Goal: Task Accomplishment & Management: Use online tool/utility

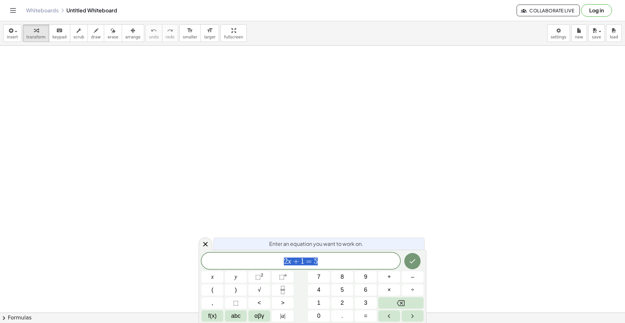
click at [325, 259] on span "2 x + 1 = 5" at bounding box center [301, 261] width 199 height 9
drag, startPoint x: 330, startPoint y: 261, endPoint x: 255, endPoint y: 257, distance: 75.3
click at [255, 257] on span "2 x + 1 = 5" at bounding box center [301, 261] width 199 height 9
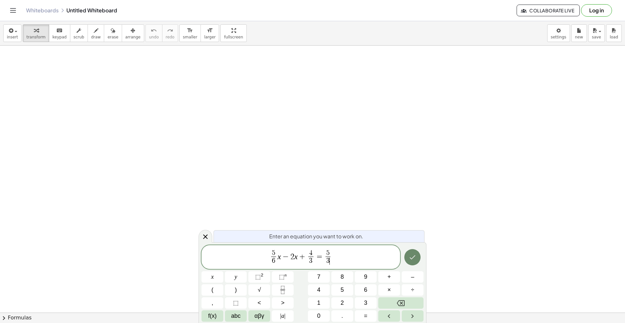
click at [414, 259] on icon "Done" at bounding box center [413, 257] width 8 height 8
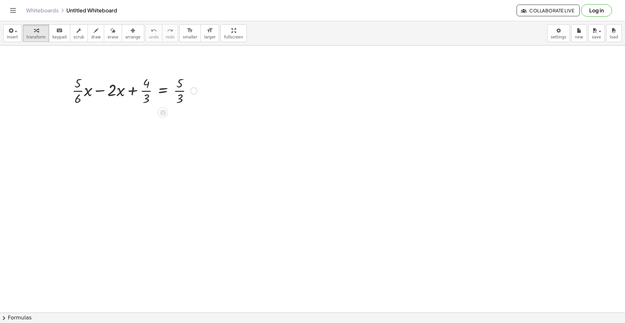
click at [124, 86] on div at bounding box center [135, 90] width 132 height 33
click at [193, 92] on div at bounding box center [193, 90] width 7 height 7
click at [153, 82] on div at bounding box center [135, 90] width 132 height 33
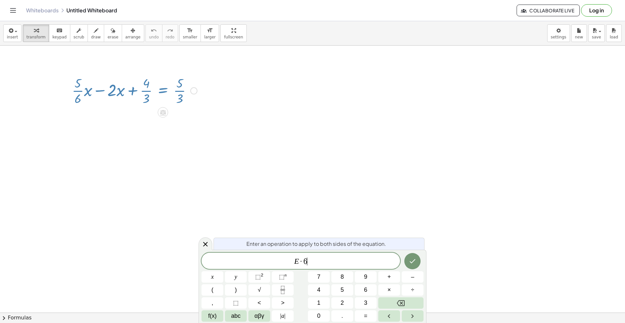
click at [414, 262] on icon "Done" at bounding box center [413, 261] width 8 height 8
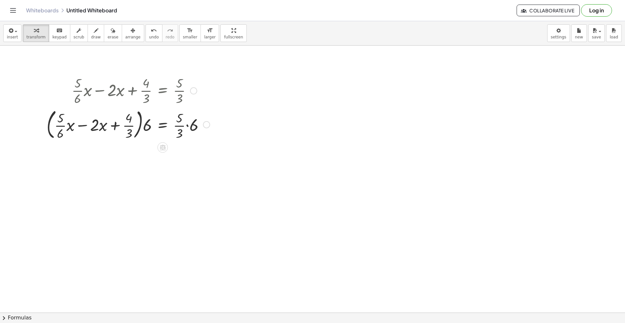
click at [179, 127] on div at bounding box center [128, 123] width 170 height 35
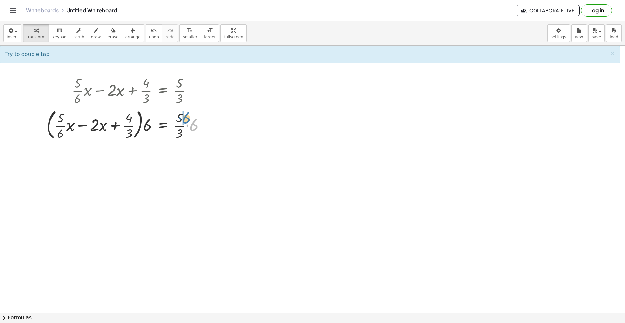
drag, startPoint x: 194, startPoint y: 128, endPoint x: 184, endPoint y: 119, distance: 13.2
click at [184, 119] on div at bounding box center [128, 123] width 170 height 35
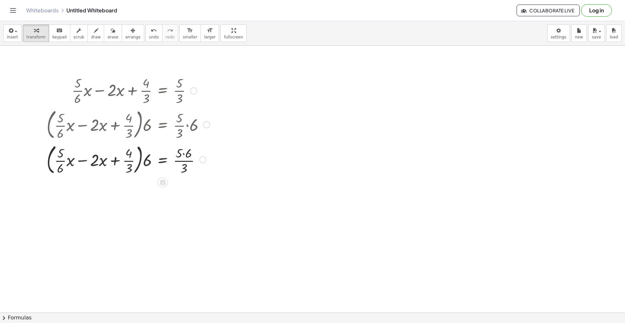
click at [182, 153] on div at bounding box center [128, 159] width 170 height 35
click at [185, 155] on div at bounding box center [128, 159] width 170 height 35
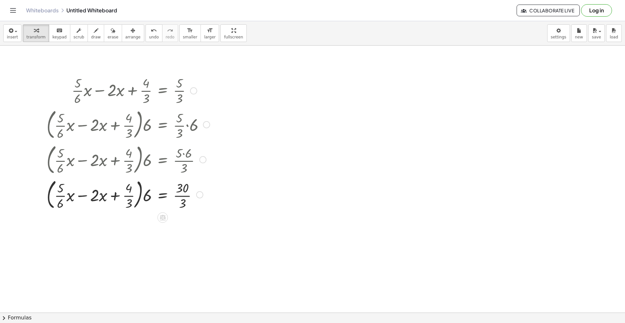
click at [184, 198] on div at bounding box center [128, 193] width 170 height 35
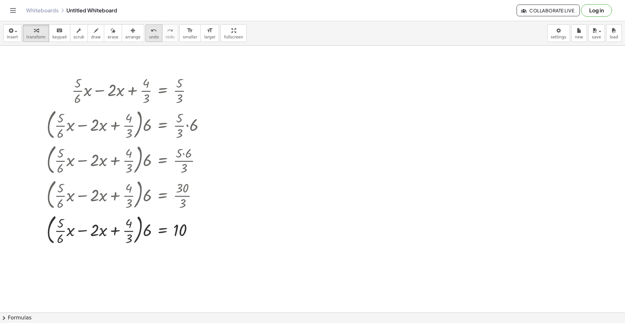
click at [152, 33] on div "undo" at bounding box center [154, 30] width 10 height 8
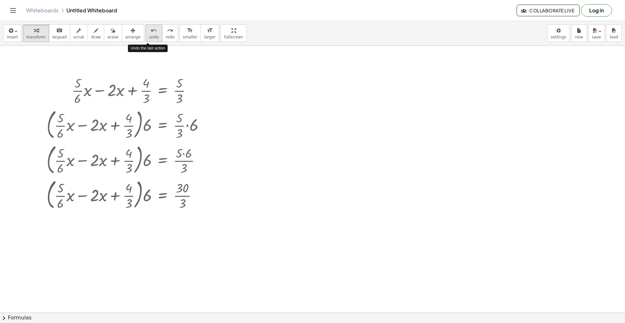
click at [152, 33] on div "undo" at bounding box center [154, 30] width 10 height 8
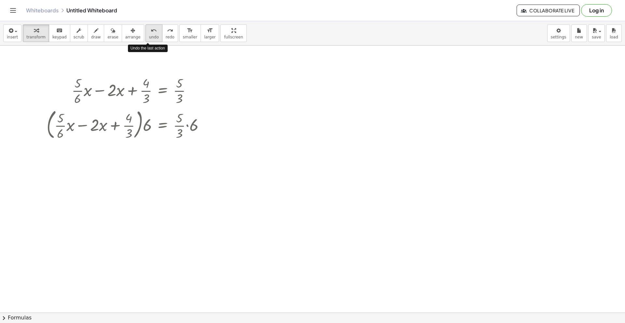
click at [152, 33] on div "undo" at bounding box center [154, 30] width 10 height 8
click at [187, 127] on div at bounding box center [128, 123] width 170 height 35
click at [150, 35] on span "undo" at bounding box center [154, 37] width 10 height 5
drag, startPoint x: 181, startPoint y: 133, endPoint x: 198, endPoint y: 137, distance: 17.6
click at [199, 137] on div at bounding box center [128, 123] width 170 height 35
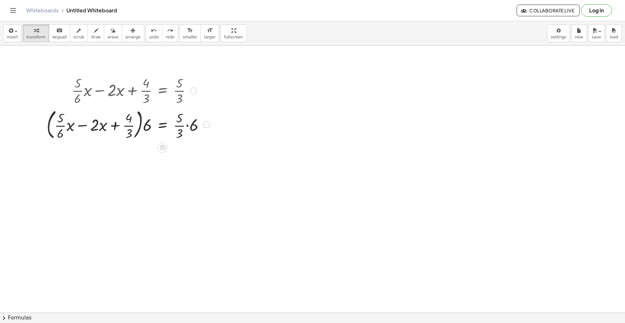
click at [180, 126] on div at bounding box center [128, 123] width 170 height 35
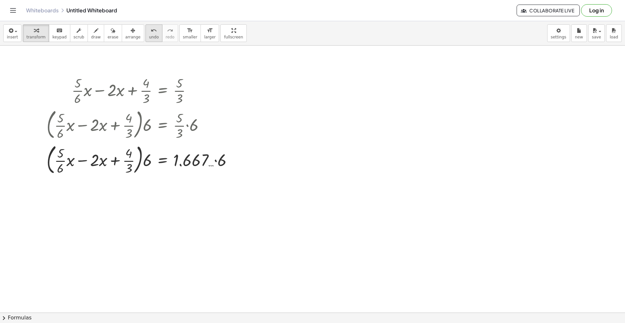
click at [151, 33] on icon "undo" at bounding box center [154, 31] width 6 height 8
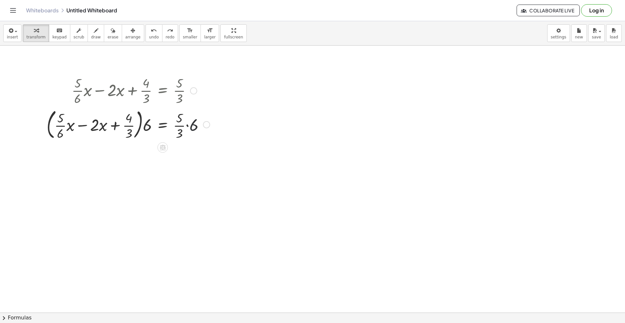
click at [192, 126] on div at bounding box center [128, 123] width 170 height 35
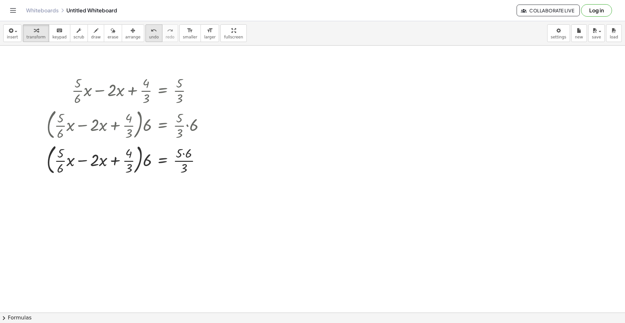
click at [149, 32] on div "undo" at bounding box center [154, 30] width 10 height 8
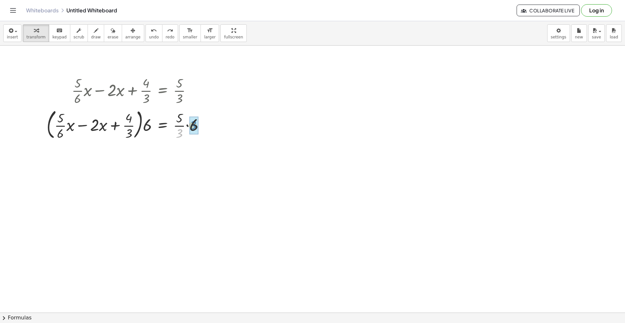
drag, startPoint x: 180, startPoint y: 134, endPoint x: 194, endPoint y: 125, distance: 16.4
click at [149, 35] on span "undo" at bounding box center [154, 37] width 10 height 5
drag, startPoint x: 181, startPoint y: 134, endPoint x: 193, endPoint y: 128, distance: 13.6
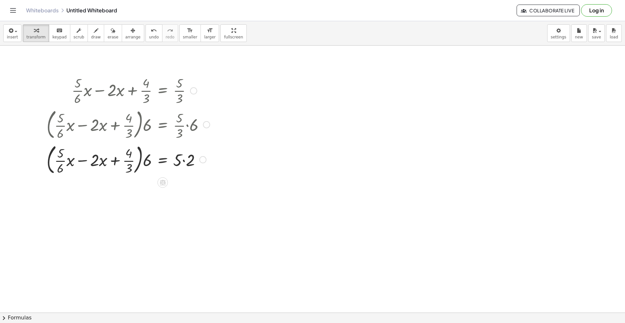
click at [184, 161] on div at bounding box center [128, 159] width 170 height 35
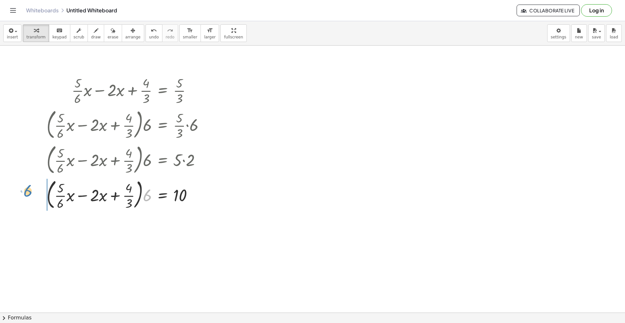
drag, startPoint x: 148, startPoint y: 197, endPoint x: 55, endPoint y: 202, distance: 92.6
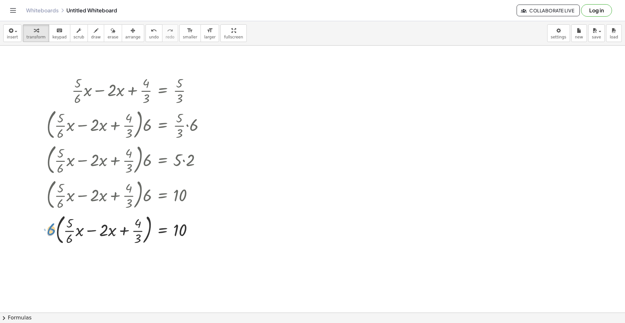
click at [53, 233] on div at bounding box center [128, 229] width 170 height 35
click at [51, 232] on div at bounding box center [128, 229] width 170 height 35
drag, startPoint x: 51, startPoint y: 232, endPoint x: 64, endPoint y: 230, distance: 13.4
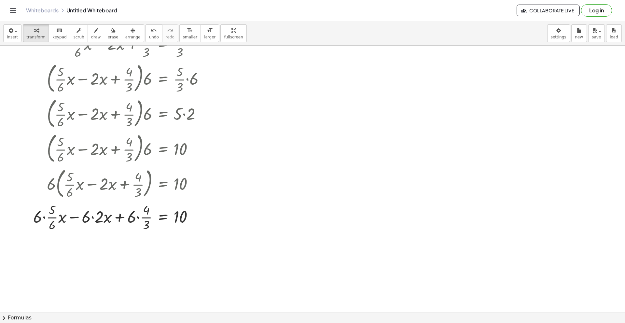
scroll to position [55, 0]
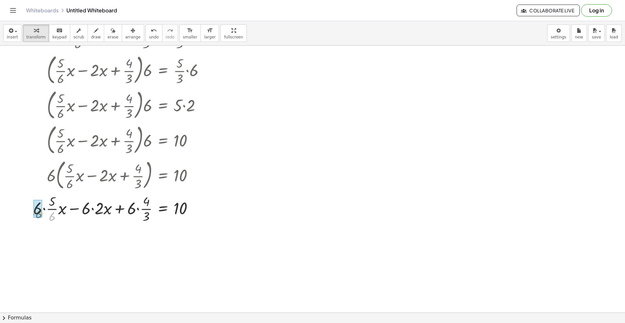
drag, startPoint x: 51, startPoint y: 219, endPoint x: 38, endPoint y: 216, distance: 13.6
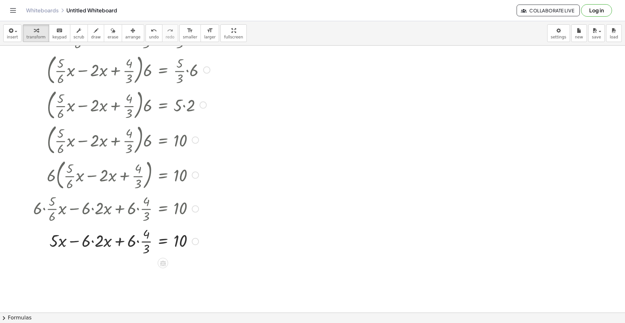
click at [94, 244] on div at bounding box center [121, 241] width 183 height 33
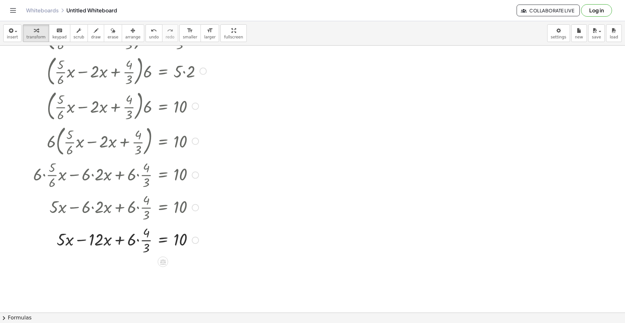
scroll to position [107, 0]
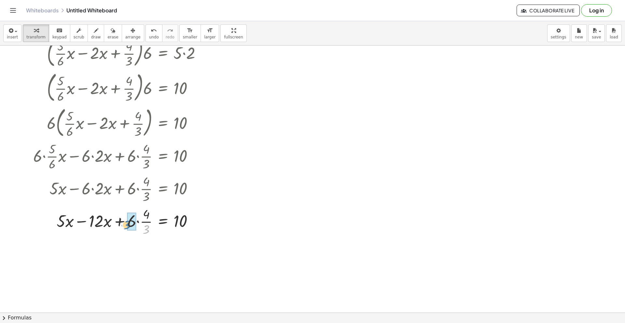
drag, startPoint x: 147, startPoint y: 231, endPoint x: 127, endPoint y: 226, distance: 20.1
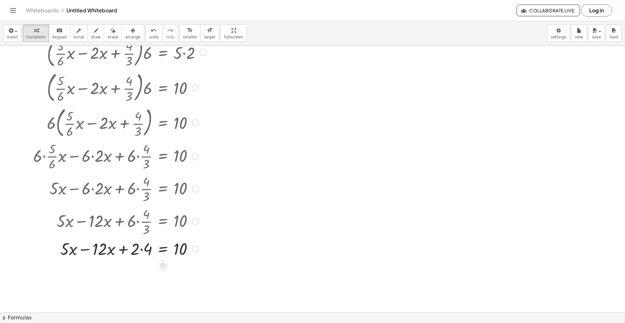
click at [141, 252] on div at bounding box center [121, 248] width 183 height 22
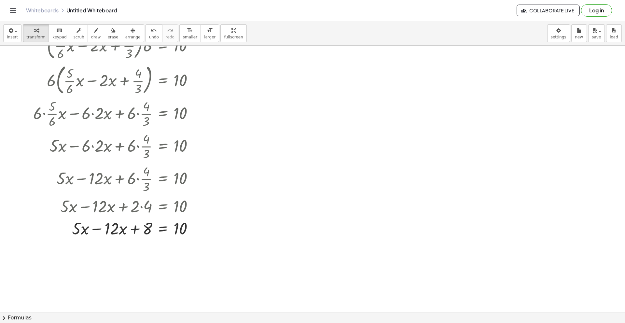
scroll to position [154, 0]
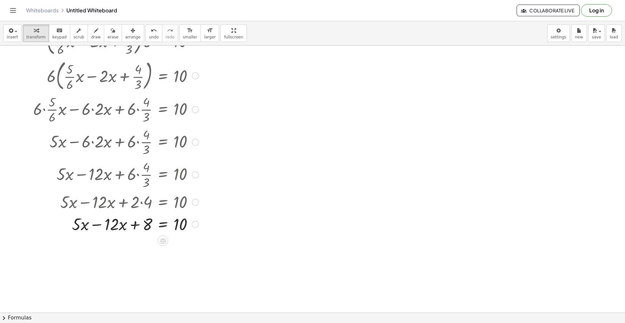
click at [100, 227] on div at bounding box center [121, 224] width 183 height 22
drag, startPoint x: 145, startPoint y: 248, endPoint x: 206, endPoint y: 250, distance: 60.6
click at [206, 250] on div at bounding box center [121, 246] width 183 height 22
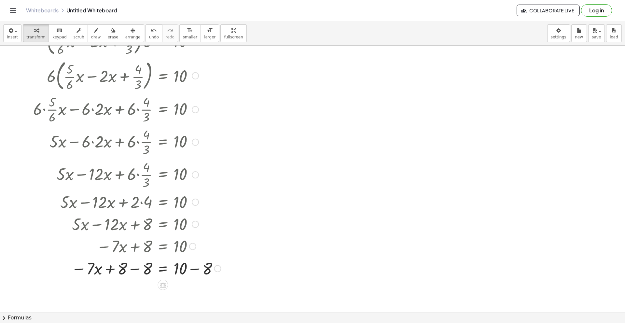
click at [139, 271] on div at bounding box center [127, 268] width 194 height 22
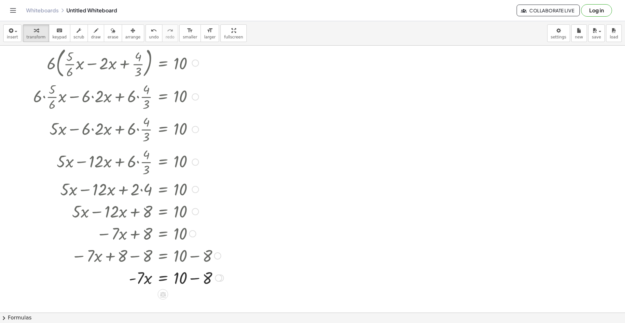
scroll to position [247, 0]
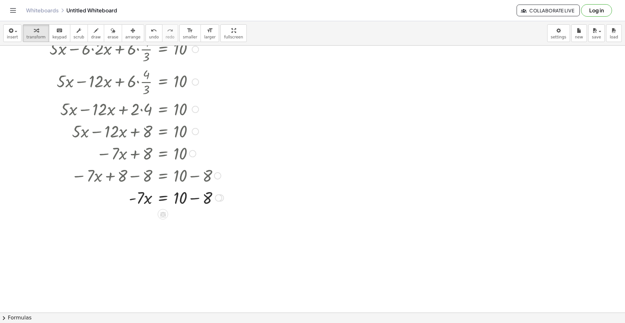
click at [194, 199] on div at bounding box center [128, 197] width 197 height 22
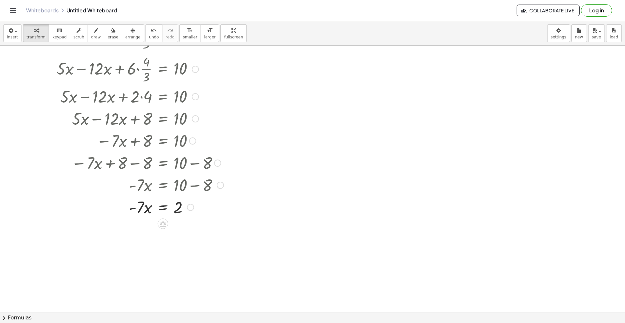
scroll to position [263, 0]
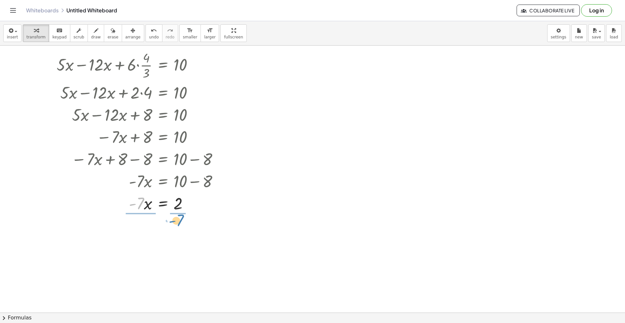
drag, startPoint x: 137, startPoint y: 205, endPoint x: 177, endPoint y: 222, distance: 43.2
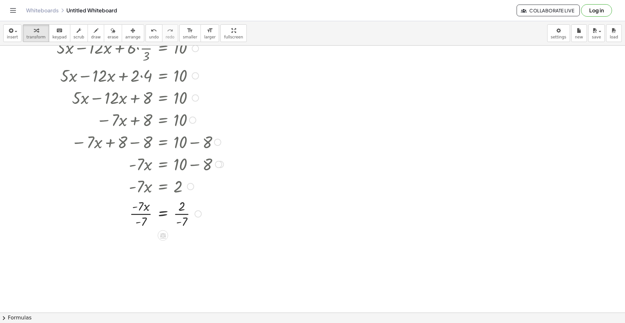
scroll to position [285, 0]
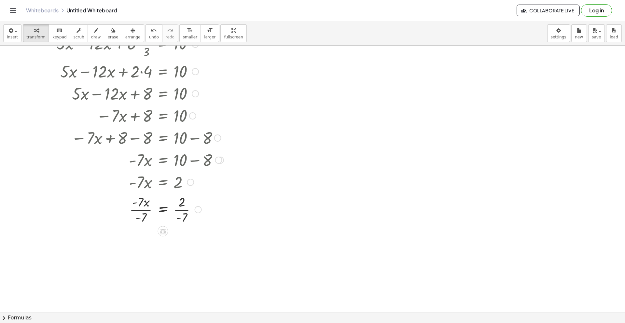
click at [142, 211] on div at bounding box center [128, 209] width 197 height 33
click at [182, 243] on div at bounding box center [128, 241] width 197 height 33
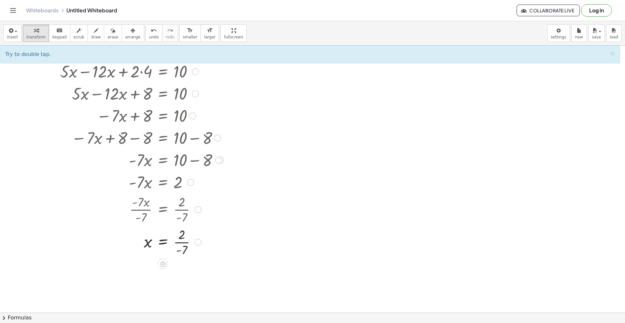
click at [183, 244] on div at bounding box center [128, 241] width 197 height 33
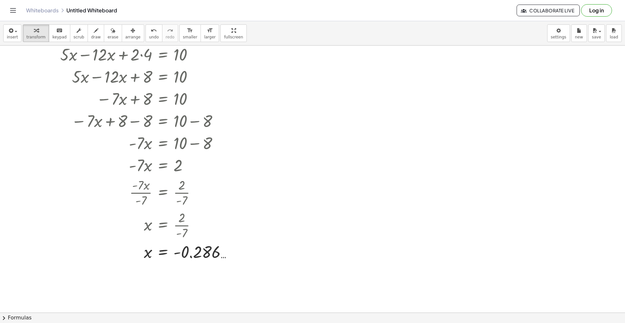
scroll to position [309, 0]
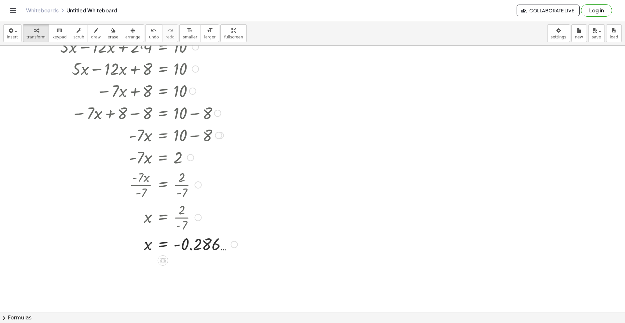
click at [188, 248] on div at bounding box center [135, 243] width 211 height 21
click at [182, 217] on div at bounding box center [135, 217] width 211 height 33
click at [178, 227] on div at bounding box center [135, 217] width 211 height 33
click at [149, 35] on span "undo" at bounding box center [154, 37] width 10 height 5
drag, startPoint x: 180, startPoint y: 225, endPoint x: 176, endPoint y: 209, distance: 16.7
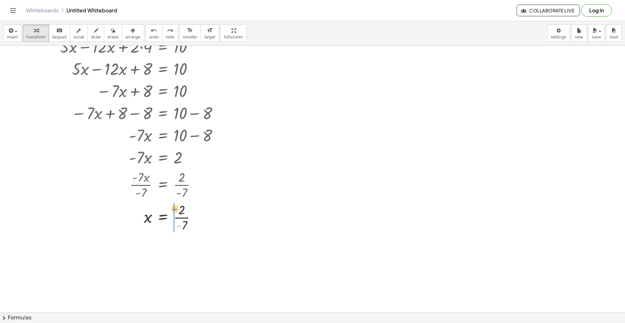
click at [176, 209] on div at bounding box center [128, 217] width 197 height 33
drag, startPoint x: 178, startPoint y: 250, endPoint x: 185, endPoint y: 245, distance: 8.5
drag, startPoint x: 178, startPoint y: 245, endPoint x: 173, endPoint y: 252, distance: 8.5
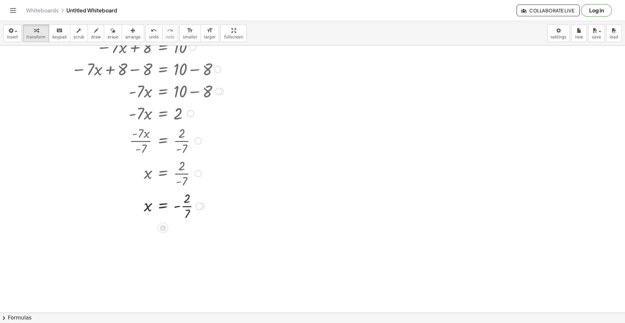
scroll to position [371, 0]
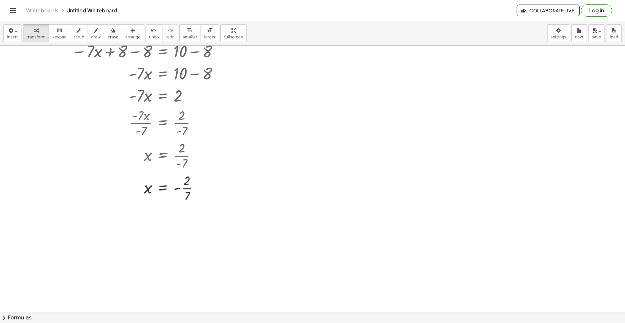
click at [364, 133] on div at bounding box center [312, 74] width 625 height 801
click at [13, 35] on span "insert" at bounding box center [12, 37] width 11 height 5
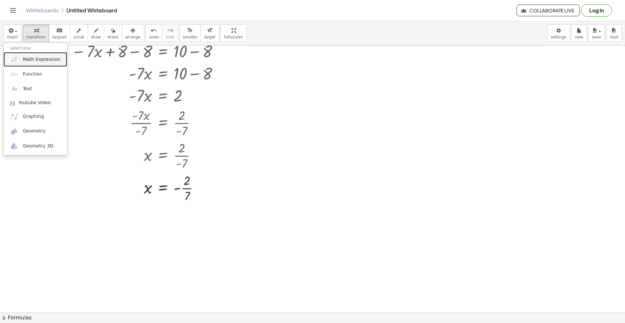
click at [32, 57] on span "Math Expression" at bounding box center [41, 59] width 37 height 7
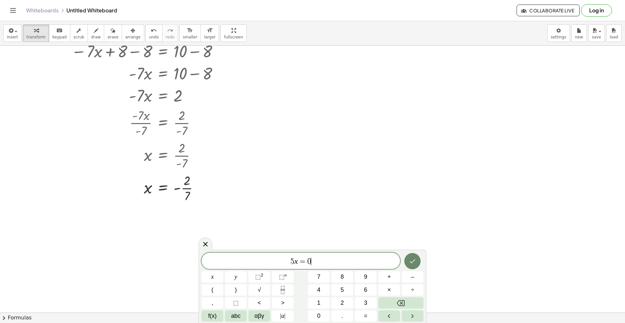
click at [410, 261] on icon "Done" at bounding box center [413, 261] width 8 height 8
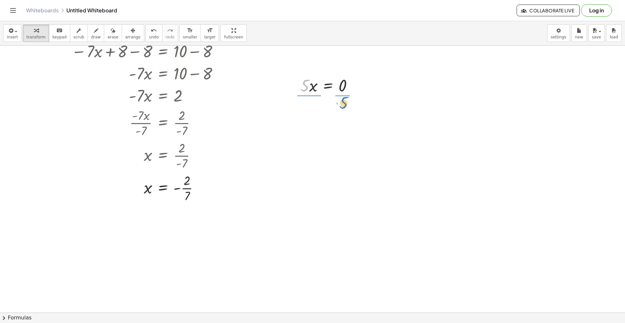
drag, startPoint x: 304, startPoint y: 84, endPoint x: 343, endPoint y: 102, distance: 42.4
click at [308, 114] on div at bounding box center [330, 112] width 69 height 33
click at [345, 147] on div at bounding box center [330, 145] width 69 height 33
drag, startPoint x: 314, startPoint y: 88, endPoint x: 311, endPoint y: 89, distance: 3.7
click at [328, 86] on div "· 5 · x = 0 · 5 · x · 5 = · 0 · 5 x = · 0 · 5 x = 0" at bounding box center [328, 86] width 0 height 0
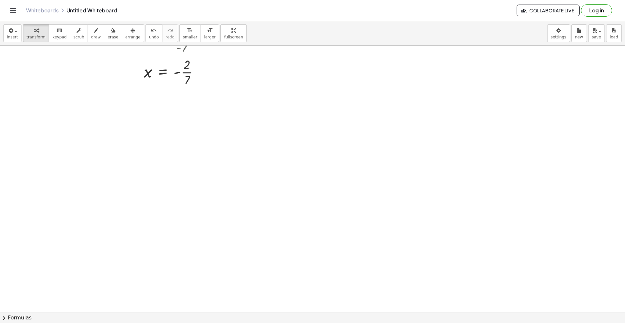
scroll to position [534, 0]
click at [159, 99] on div at bounding box center [312, 46] width 625 height 1068
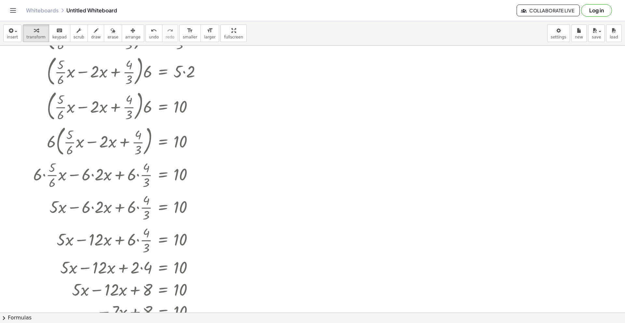
scroll to position [0, 0]
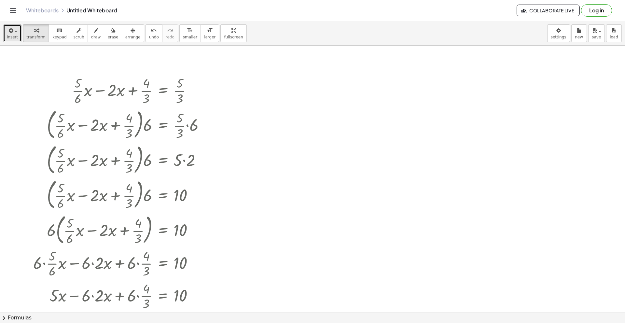
click at [8, 31] on icon "button" at bounding box center [10, 31] width 6 height 8
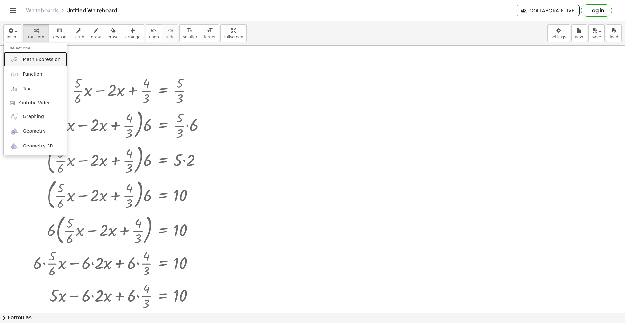
click at [34, 61] on span "Math Expression" at bounding box center [41, 59] width 37 height 7
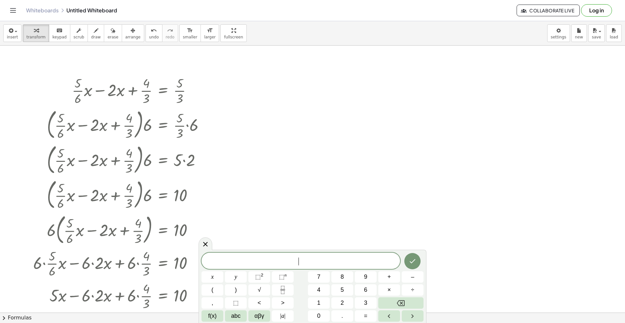
click at [322, 257] on span "​" at bounding box center [301, 261] width 199 height 9
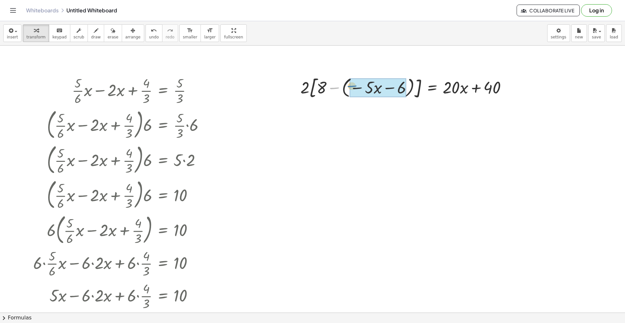
drag, startPoint x: 336, startPoint y: 89, endPoint x: 353, endPoint y: 87, distance: 17.7
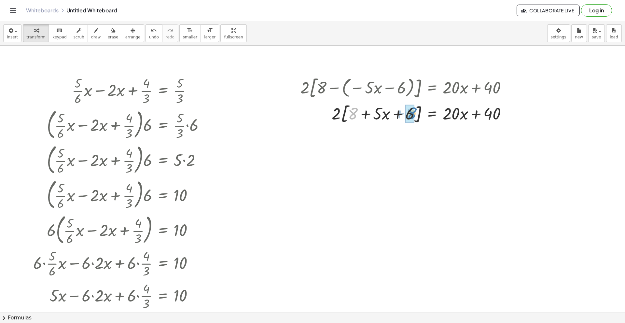
drag, startPoint x: 357, startPoint y: 116, endPoint x: 415, endPoint y: 116, distance: 58.0
click at [415, 116] on div at bounding box center [406, 113] width 218 height 25
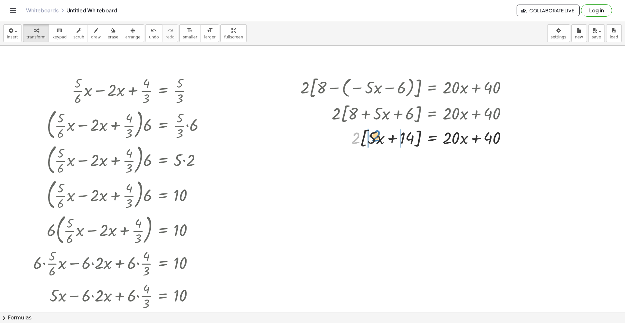
drag, startPoint x: 358, startPoint y: 140, endPoint x: 377, endPoint y: 138, distance: 18.7
click at [377, 138] on div at bounding box center [406, 138] width 218 height 25
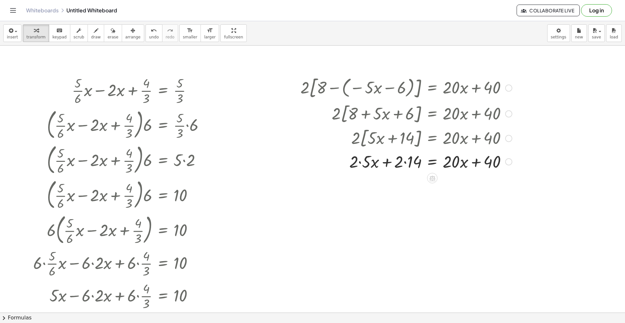
click at [359, 162] on div at bounding box center [406, 161] width 218 height 22
click at [406, 162] on div at bounding box center [406, 161] width 218 height 22
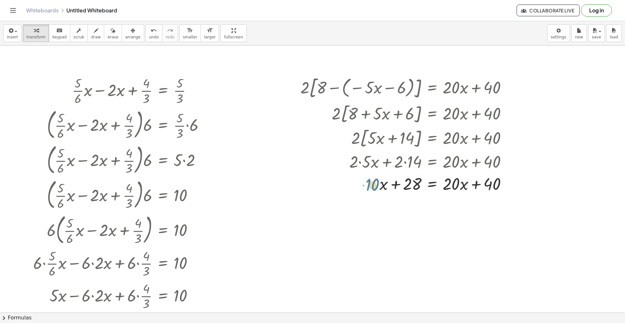
drag, startPoint x: 383, startPoint y: 197, endPoint x: 380, endPoint y: 186, distance: 11.2
click at [378, 187] on div at bounding box center [406, 183] width 218 height 22
click at [380, 184] on div at bounding box center [406, 183] width 218 height 22
click at [378, 184] on div at bounding box center [406, 183] width 218 height 22
click at [383, 185] on div at bounding box center [406, 183] width 218 height 22
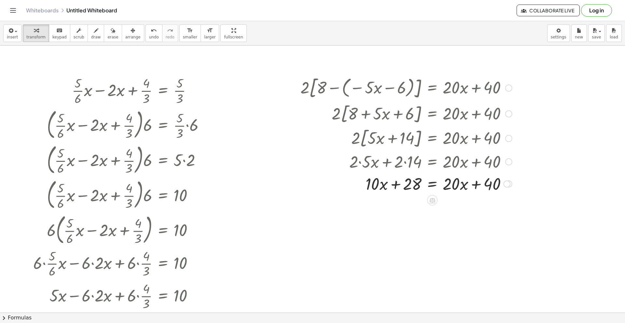
click at [458, 187] on div at bounding box center [406, 183] width 218 height 22
click at [508, 186] on div at bounding box center [506, 183] width 7 height 7
click at [540, 171] on span "Transform line" at bounding box center [535, 168] width 29 height 5
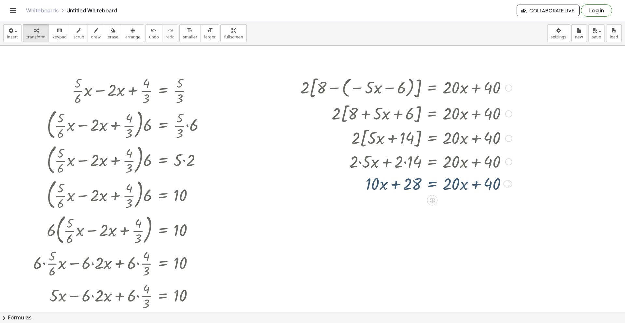
click at [507, 183] on div "Transform line Copy line as LaTeX Copy derivation as LaTeX Expand new lines: On" at bounding box center [506, 183] width 7 height 7
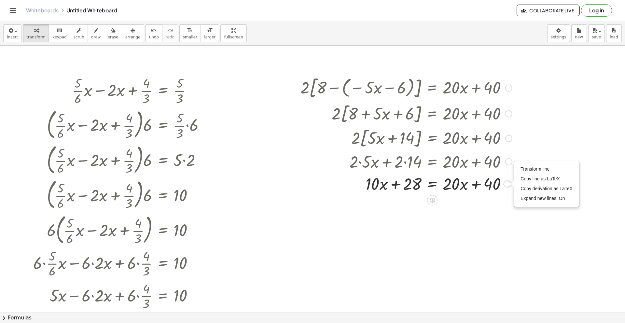
click at [492, 186] on div at bounding box center [406, 183] width 218 height 22
click at [429, 202] on icon at bounding box center [432, 200] width 7 height 7
click at [407, 200] on span "+" at bounding box center [406, 200] width 4 height 9
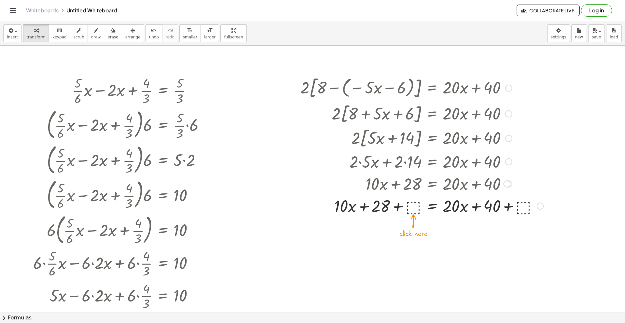
click at [415, 206] on div at bounding box center [421, 205] width 249 height 22
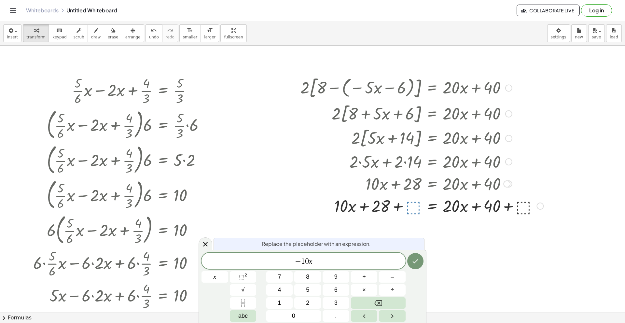
click at [523, 208] on div at bounding box center [421, 205] width 249 height 22
click at [418, 260] on icon "Done" at bounding box center [416, 261] width 8 height 8
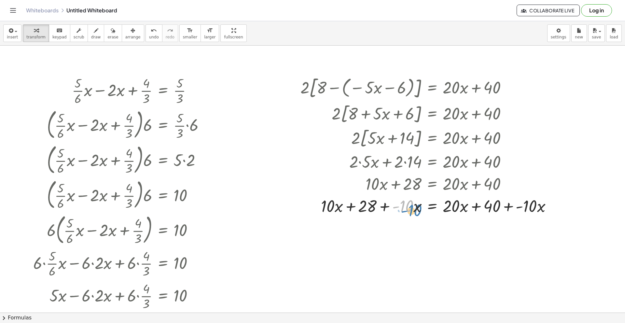
drag, startPoint x: 407, startPoint y: 207, endPoint x: 414, endPoint y: 208, distance: 6.3
click at [414, 208] on div at bounding box center [428, 205] width 263 height 22
drag, startPoint x: 371, startPoint y: 208, endPoint x: 301, endPoint y: 205, distance: 70.4
click at [300, 205] on div "· 2 · [ + 8 − ( − · 5 · x − 6 ) ] = + · 20 · x + 40 · 2 · [ + 8 + · 5 · x + 6 ]…" at bounding box center [426, 145] width 271 height 146
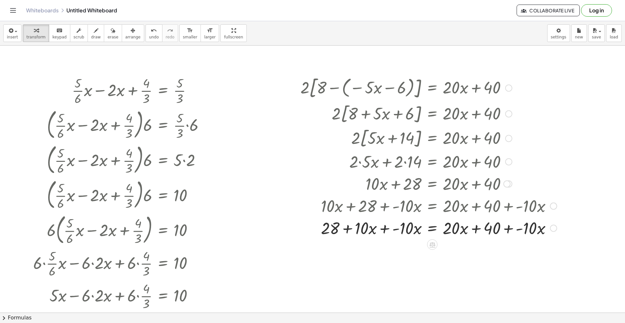
click at [386, 231] on div at bounding box center [428, 228] width 263 height 22
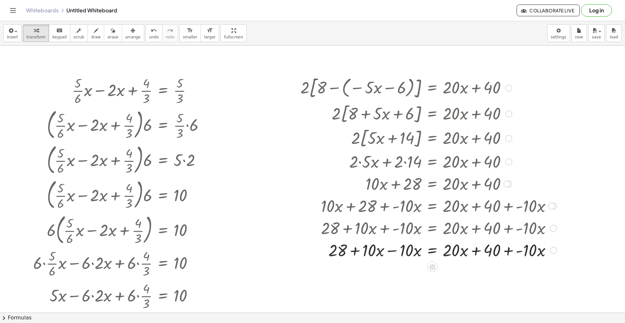
click at [393, 250] on div at bounding box center [428, 250] width 263 height 22
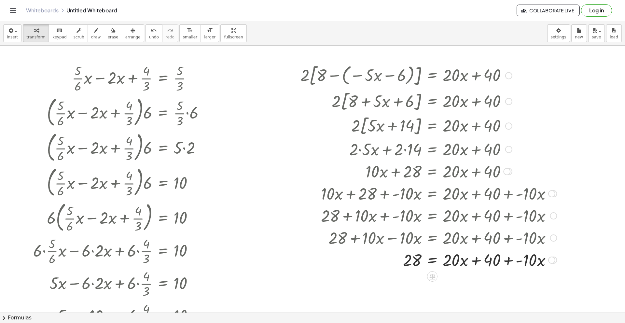
scroll to position [19, 0]
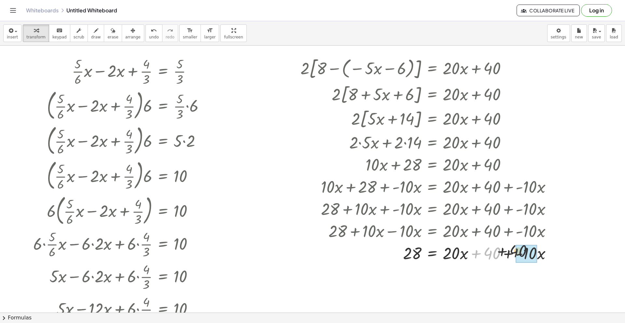
drag, startPoint x: 487, startPoint y: 253, endPoint x: 560, endPoint y: 254, distance: 73.6
click at [560, 254] on div "· 2 · [ + 8 − ( − · 5 · x − 6 ) ] = + · 20 · x + 40 · 2 · [ + 8 + · 5 · x + 6 ]…" at bounding box center [426, 159] width 271 height 212
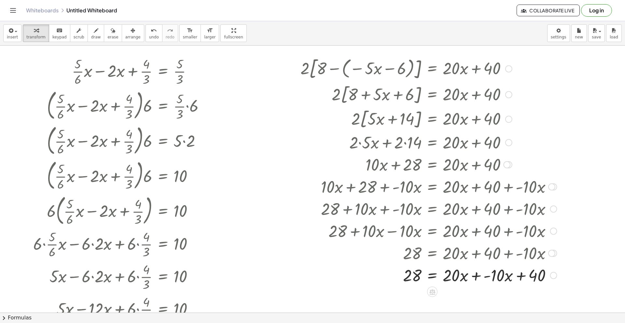
click at [479, 276] on div at bounding box center [428, 275] width 263 height 22
click at [479, 277] on div at bounding box center [428, 275] width 263 height 22
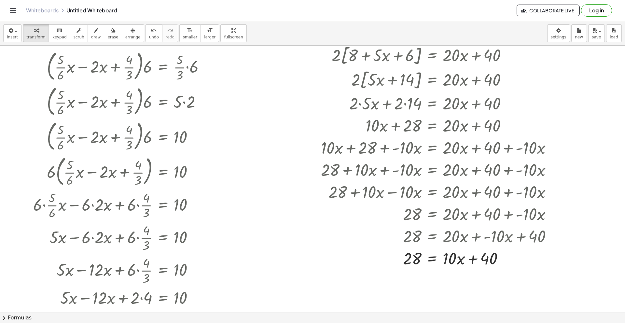
scroll to position [71, 0]
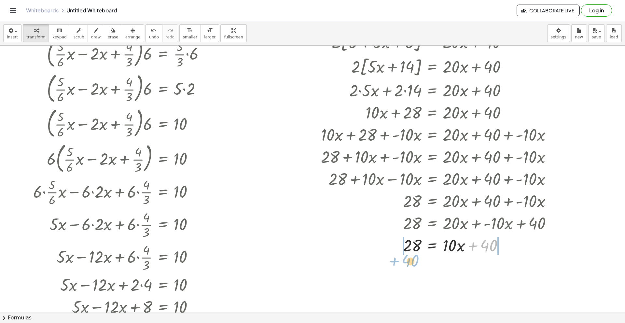
drag, startPoint x: 476, startPoint y: 246, endPoint x: 394, endPoint y: 259, distance: 82.6
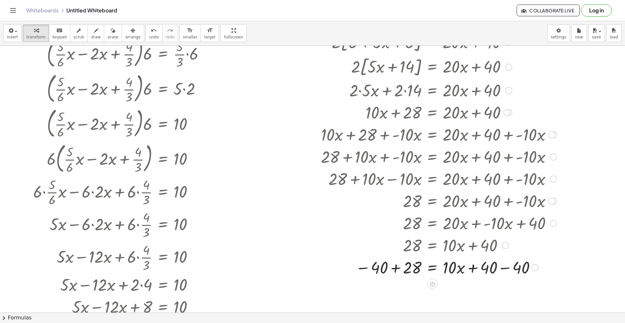
scroll to position [122, 0]
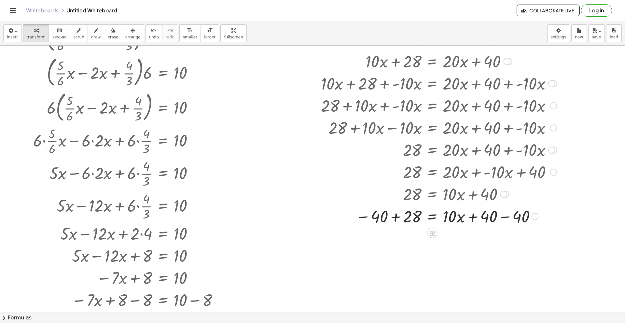
click at [501, 220] on div at bounding box center [428, 216] width 263 height 22
click at [397, 240] on div at bounding box center [428, 238] width 263 height 22
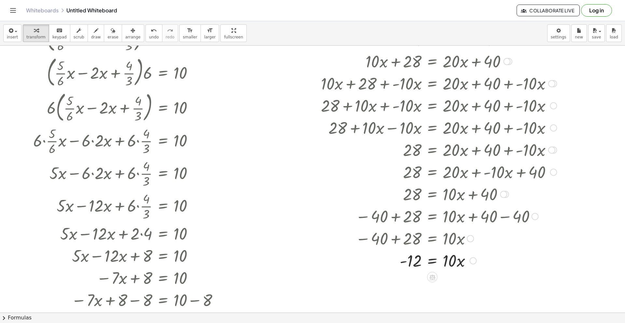
click at [432, 262] on div at bounding box center [428, 260] width 263 height 22
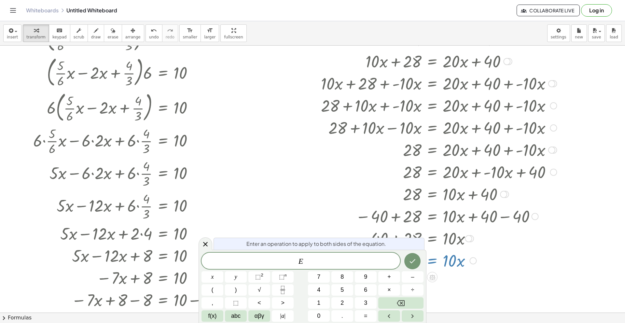
click at [473, 273] on div at bounding box center [312, 323] width 625 height 801
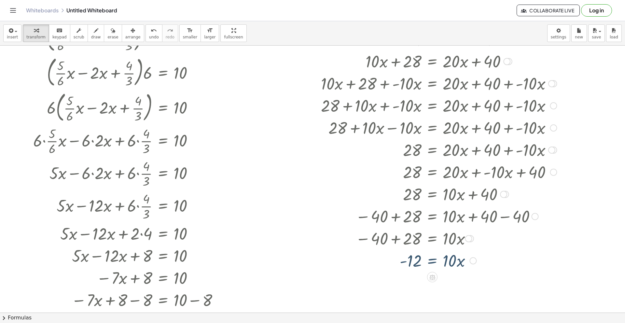
click at [452, 264] on div at bounding box center [428, 260] width 263 height 22
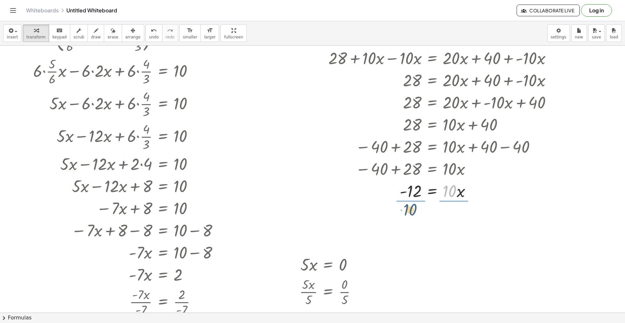
drag, startPoint x: 454, startPoint y: 191, endPoint x: 406, endPoint y: 206, distance: 50.5
click at [406, 206] on div "+ · · 5 · 6 · x − · 2 · x + · 4 · 3 = · 5 · 3 · ( + · · 5 · 6 · x − · 2 · x + ·…" at bounding box center [312, 253] width 625 height 801
click at [449, 220] on div at bounding box center [428, 218] width 263 height 33
click at [413, 220] on div at bounding box center [428, 218] width 263 height 33
click at [416, 219] on div at bounding box center [428, 218] width 263 height 33
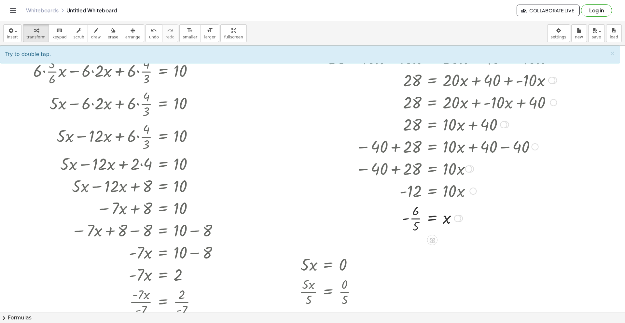
click at [465, 230] on div at bounding box center [428, 218] width 263 height 33
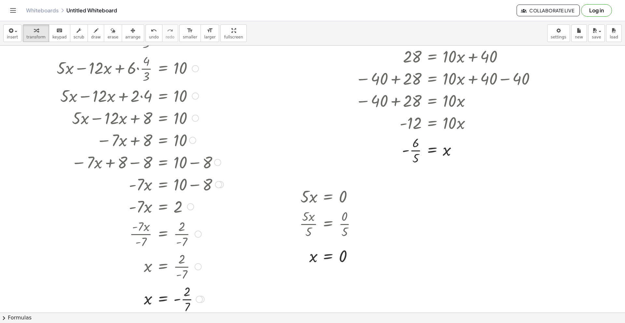
scroll to position [371, 0]
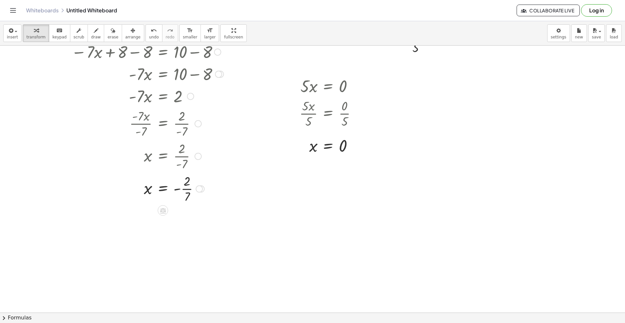
click at [189, 189] on div at bounding box center [128, 188] width 197 height 33
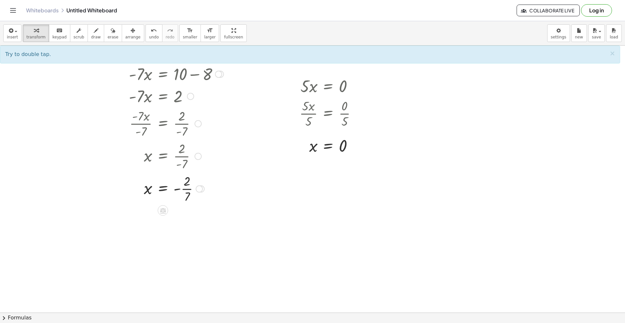
click at [183, 189] on div at bounding box center [128, 188] width 197 height 33
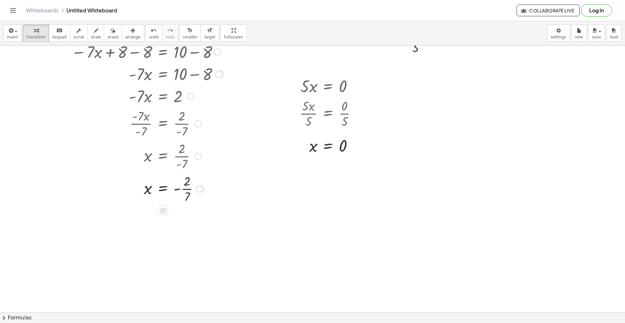
click at [183, 189] on div at bounding box center [128, 188] width 197 height 33
click at [221, 221] on div at bounding box center [135, 214] width 211 height 21
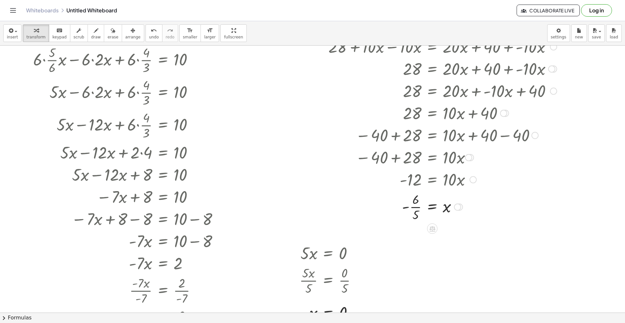
scroll to position [200, 0]
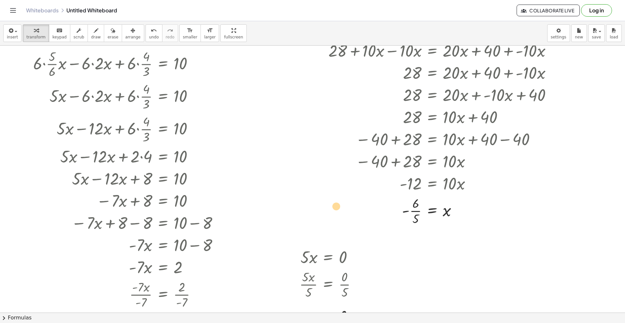
drag, startPoint x: 463, startPoint y: 211, endPoint x: 340, endPoint y: 209, distance: 123.1
click at [340, 209] on div at bounding box center [428, 210] width 263 height 33
click at [403, 215] on div at bounding box center [428, 210] width 263 height 33
click at [406, 211] on div at bounding box center [428, 210] width 263 height 33
click at [417, 212] on div at bounding box center [428, 210] width 263 height 33
